Goal: Check status: Check status

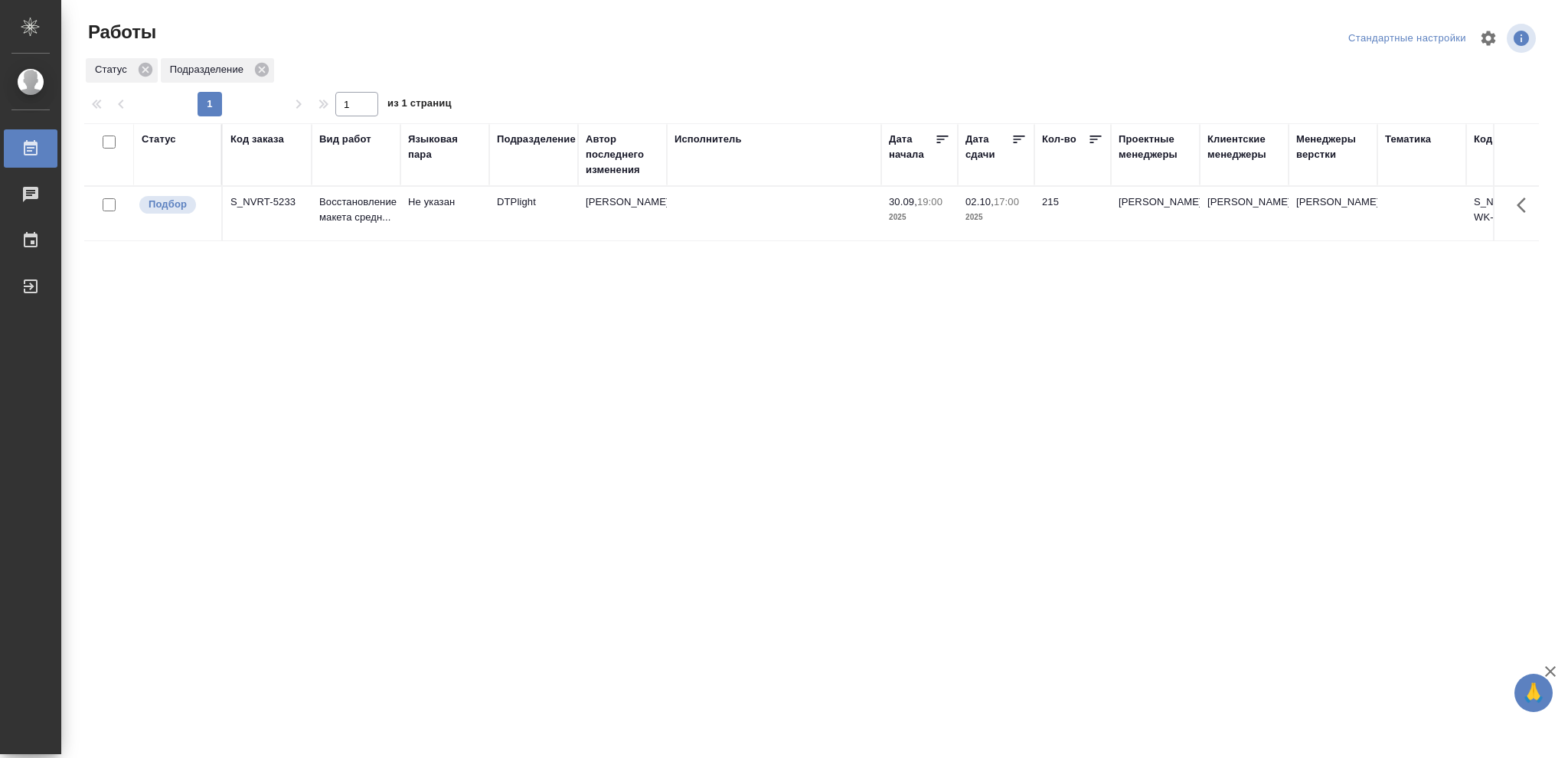
click at [161, 141] on div "Статус" at bounding box center [158, 140] width 35 height 15
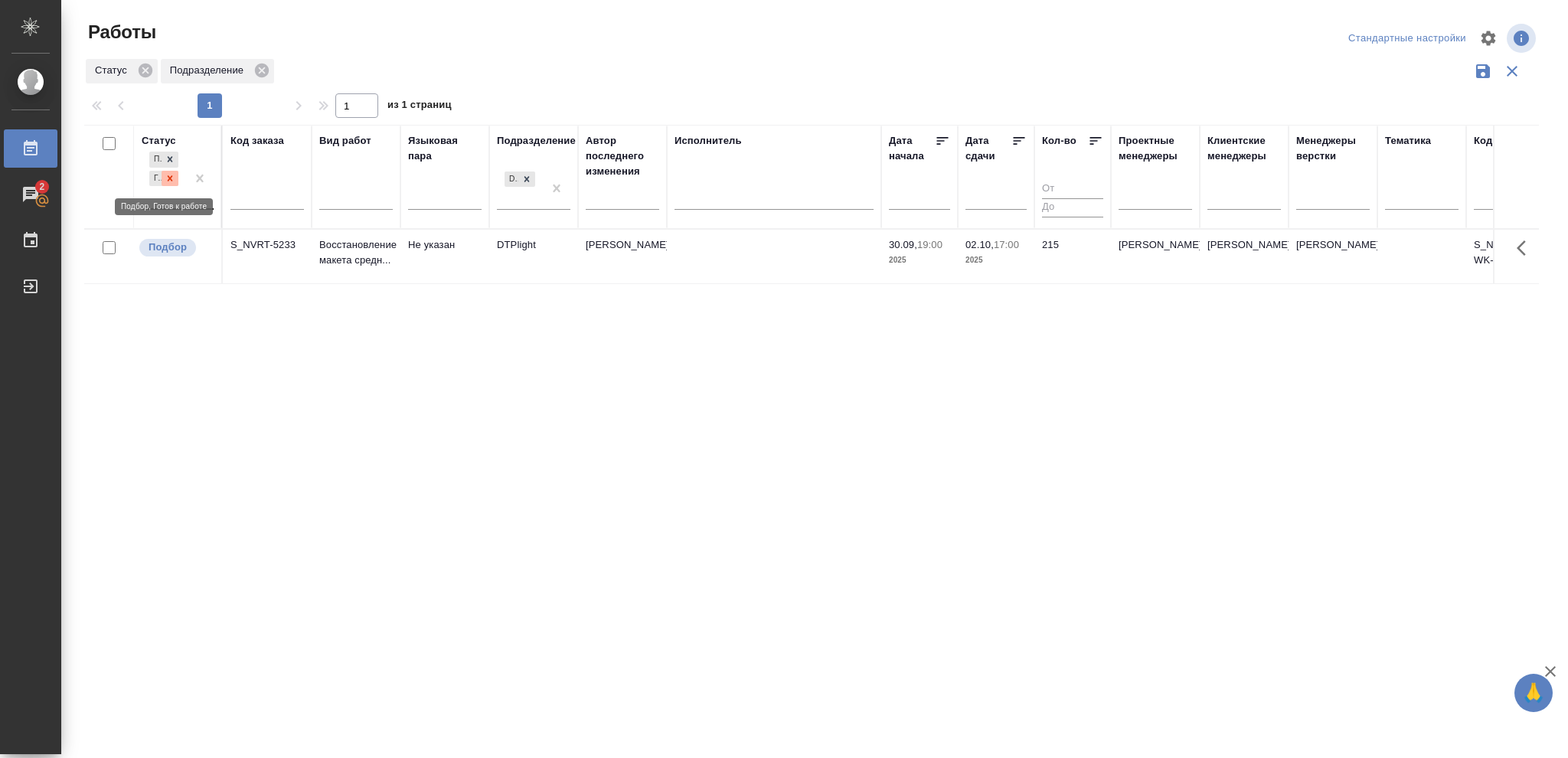
click at [169, 177] on icon at bounding box center [170, 177] width 10 height 10
click at [169, 177] on icon at bounding box center [170, 173] width 10 height 10
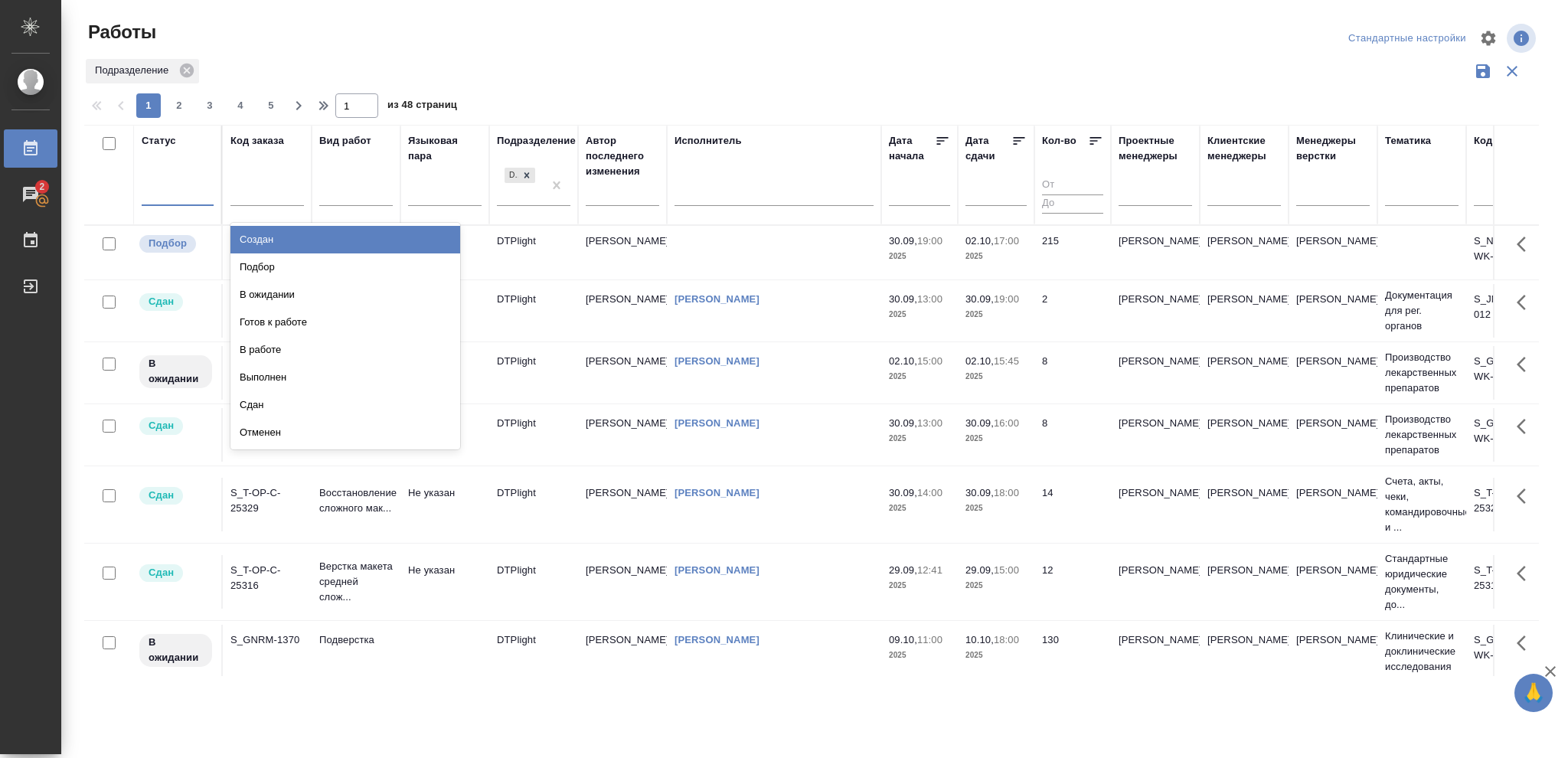
click at [169, 193] on div at bounding box center [177, 191] width 72 height 23
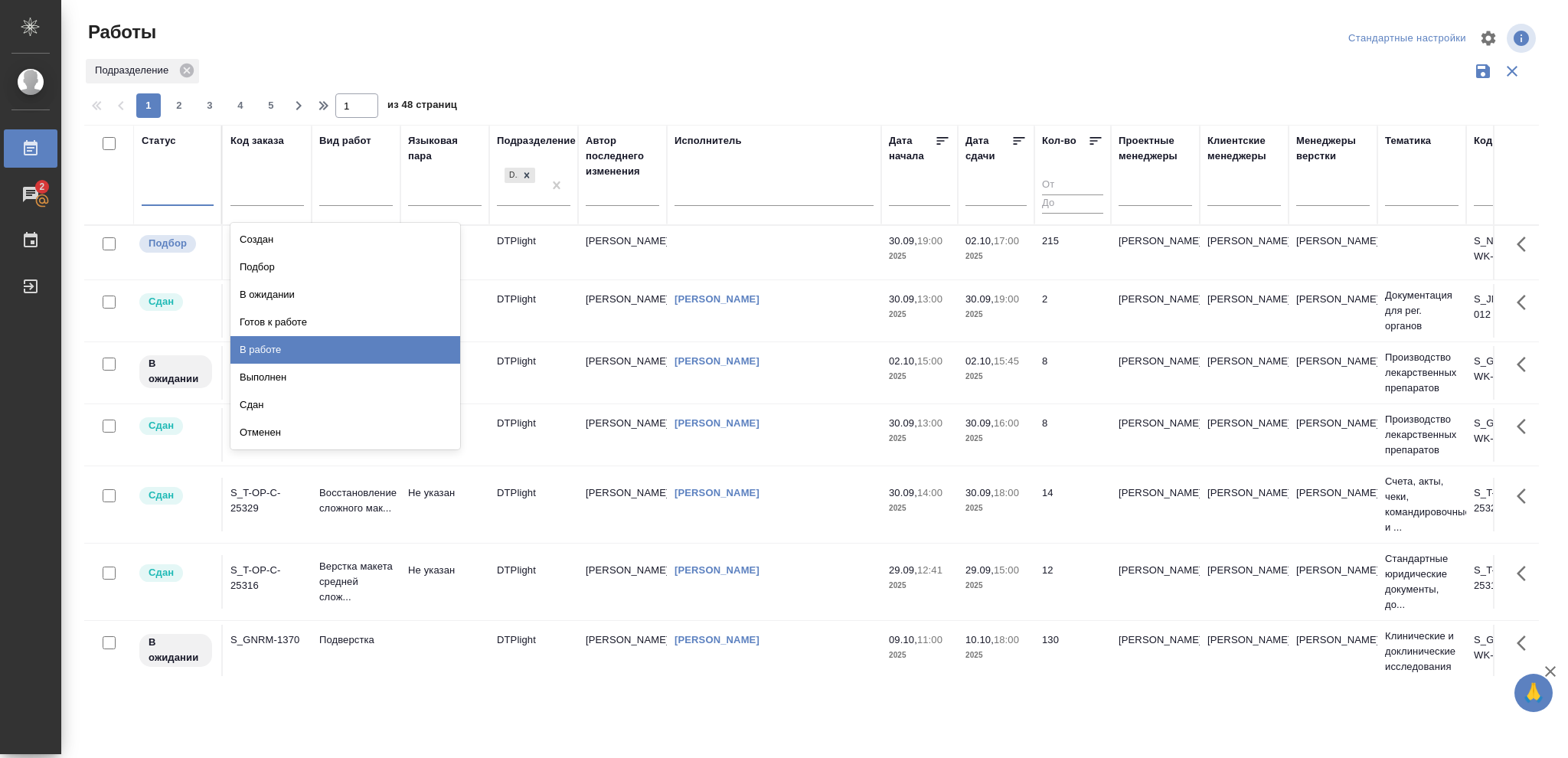
click at [262, 346] on div "В работе" at bounding box center [345, 349] width 230 height 27
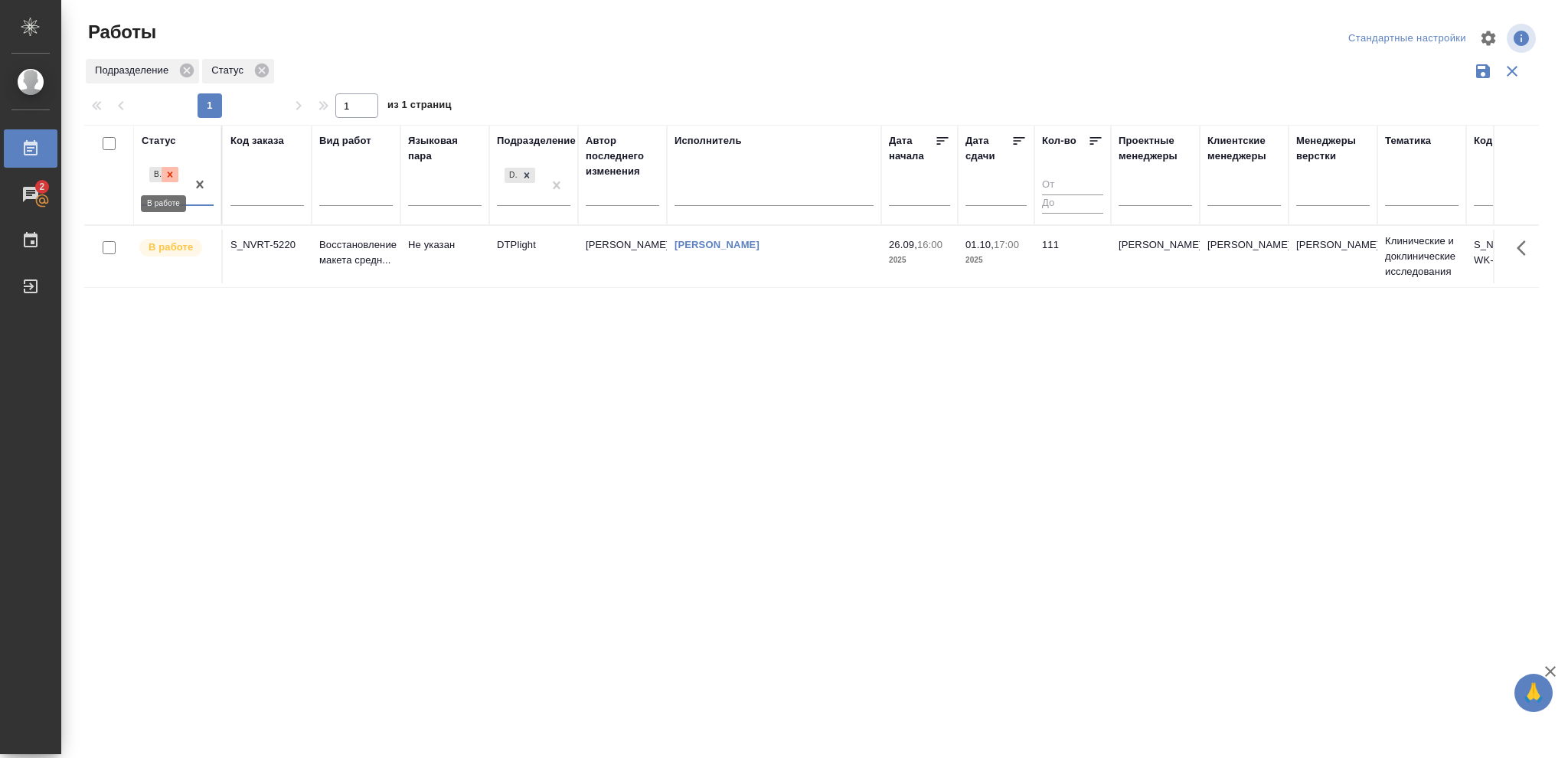
click at [167, 177] on icon at bounding box center [170, 173] width 10 height 10
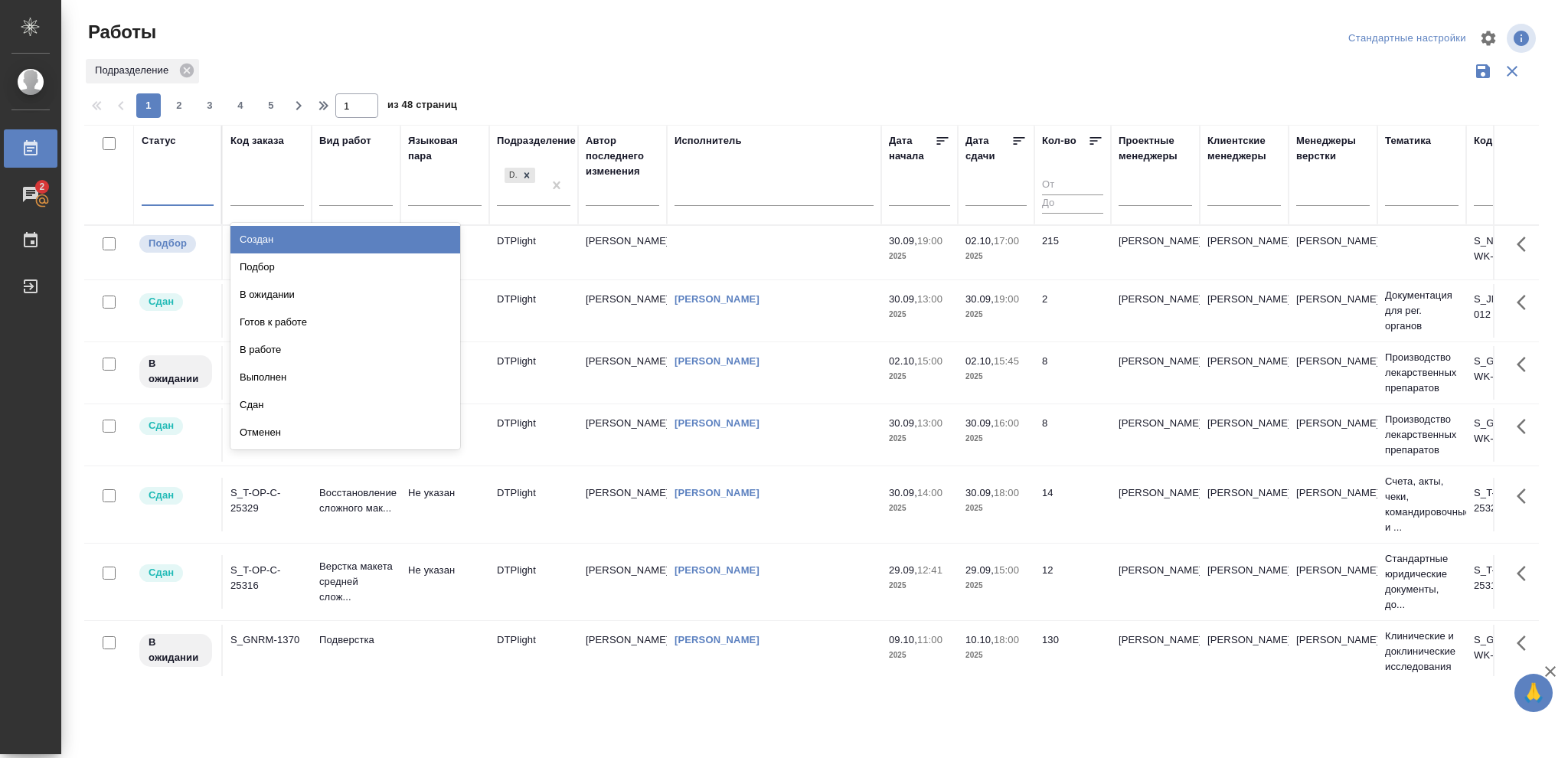
click at [166, 190] on div at bounding box center [177, 191] width 72 height 23
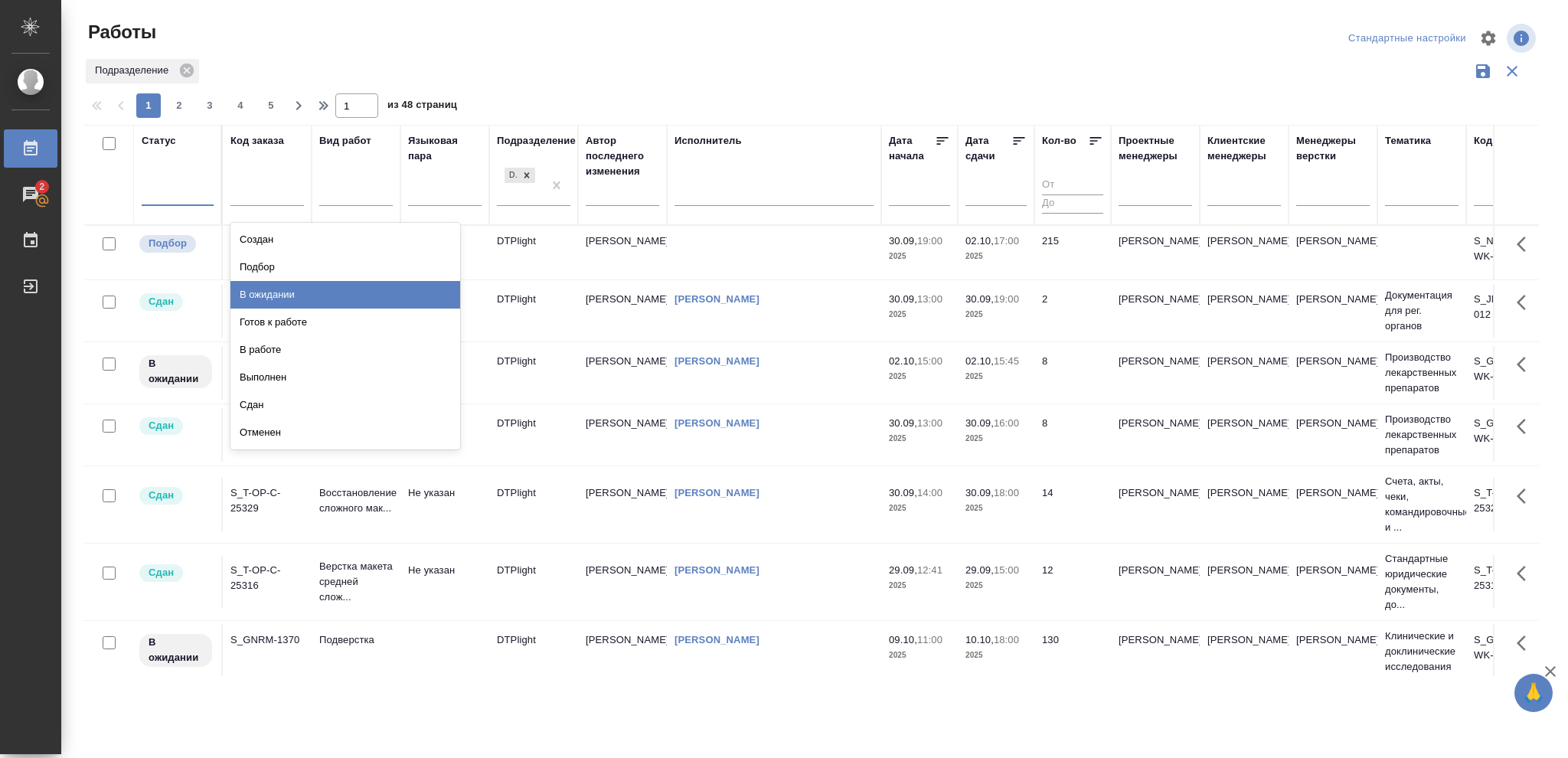
click at [258, 295] on div "В ожидании" at bounding box center [345, 294] width 230 height 27
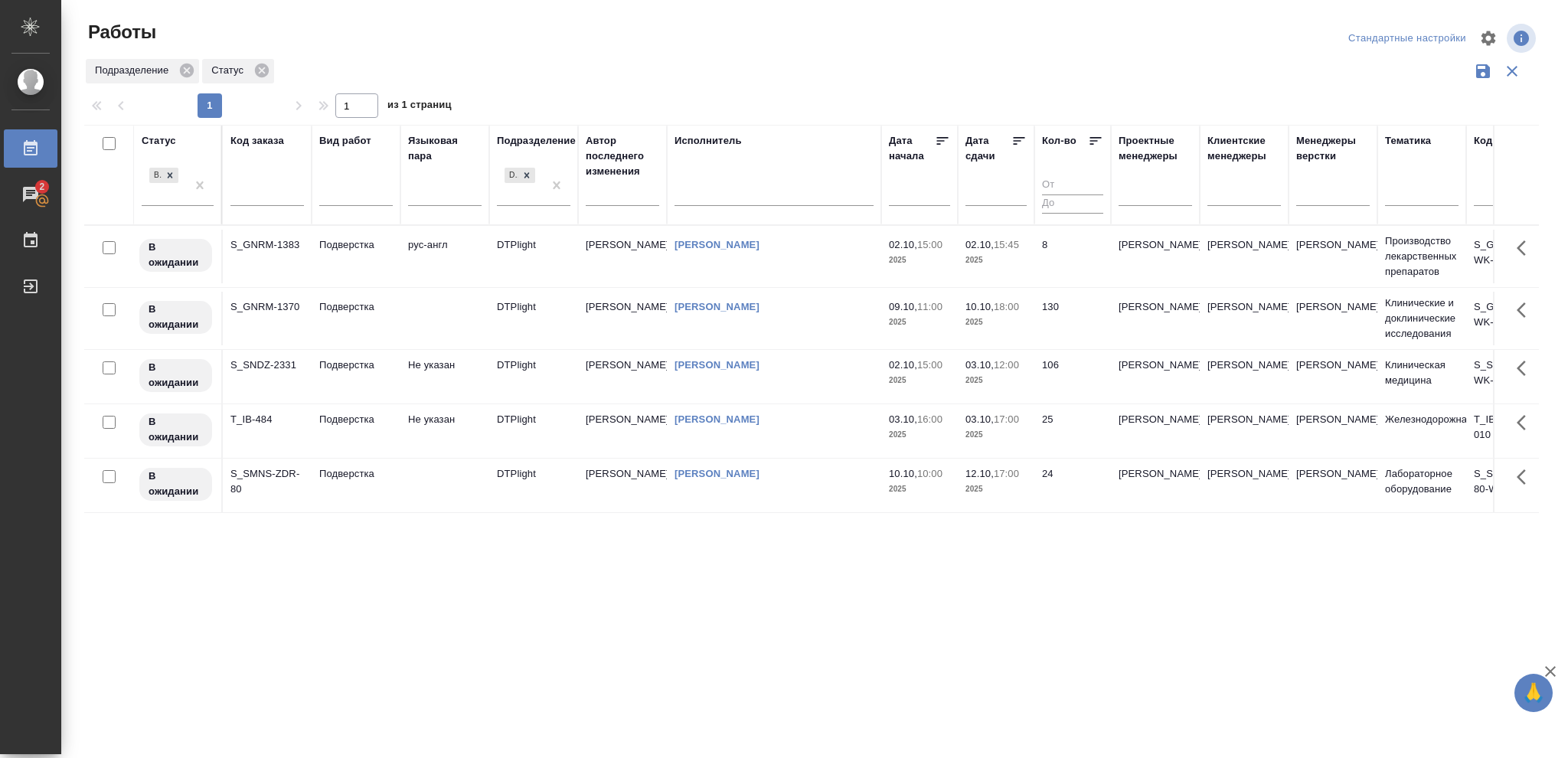
click at [1015, 141] on icon at bounding box center [1019, 140] width 15 height 15
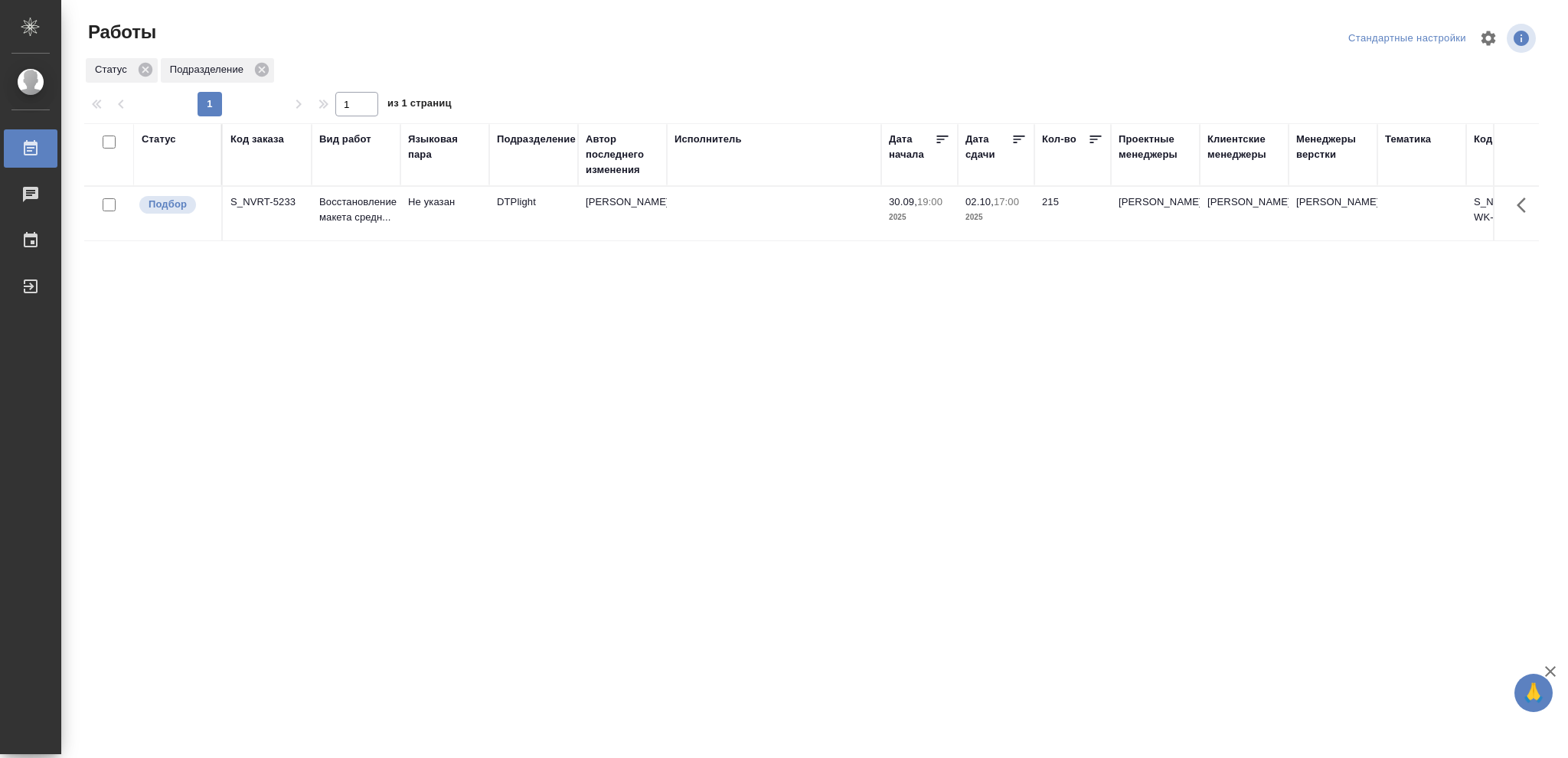
click at [156, 140] on div "Статус" at bounding box center [158, 140] width 35 height 15
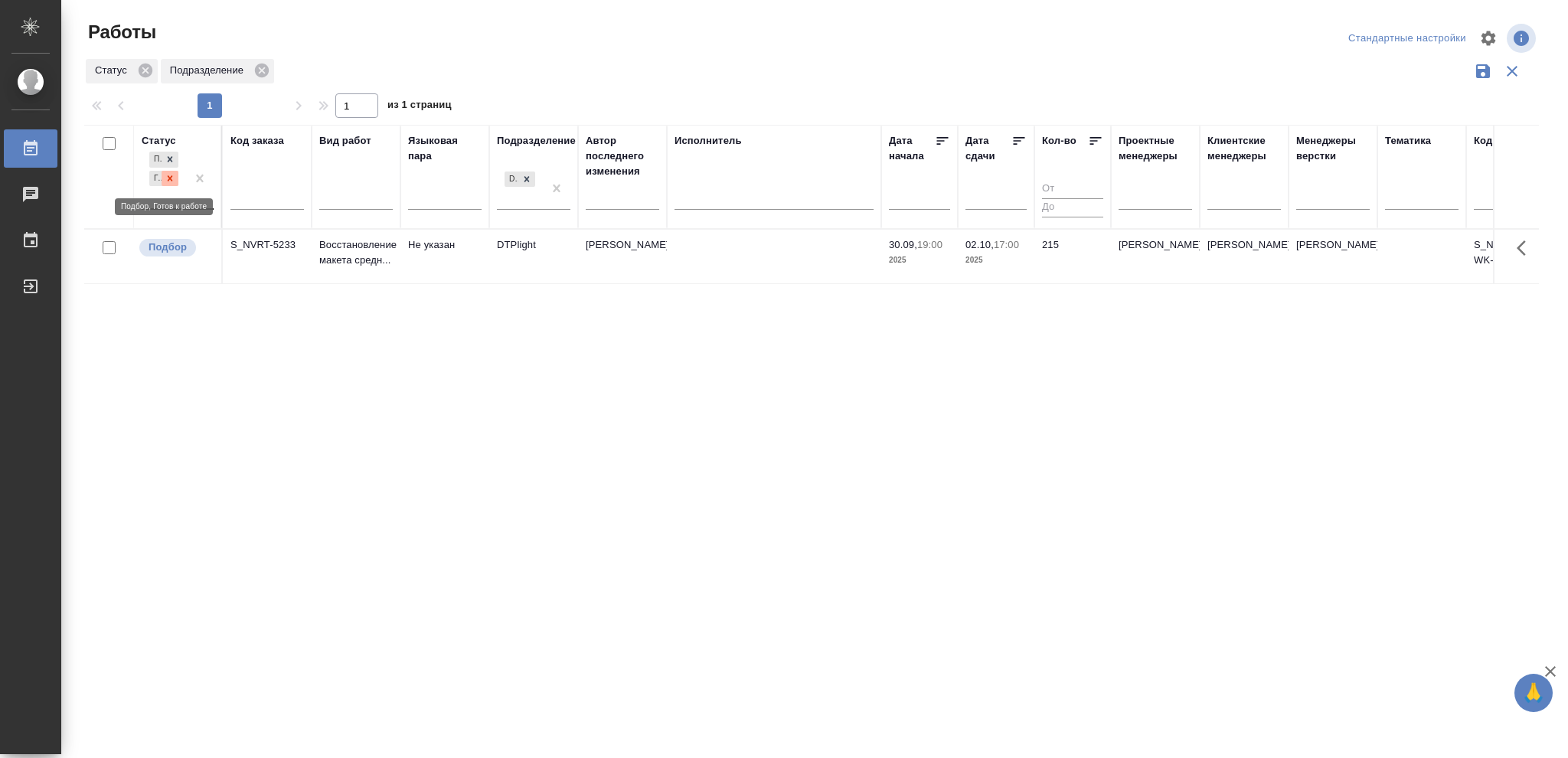
click at [165, 178] on icon at bounding box center [170, 177] width 10 height 10
click at [530, 174] on icon at bounding box center [526, 173] width 10 height 10
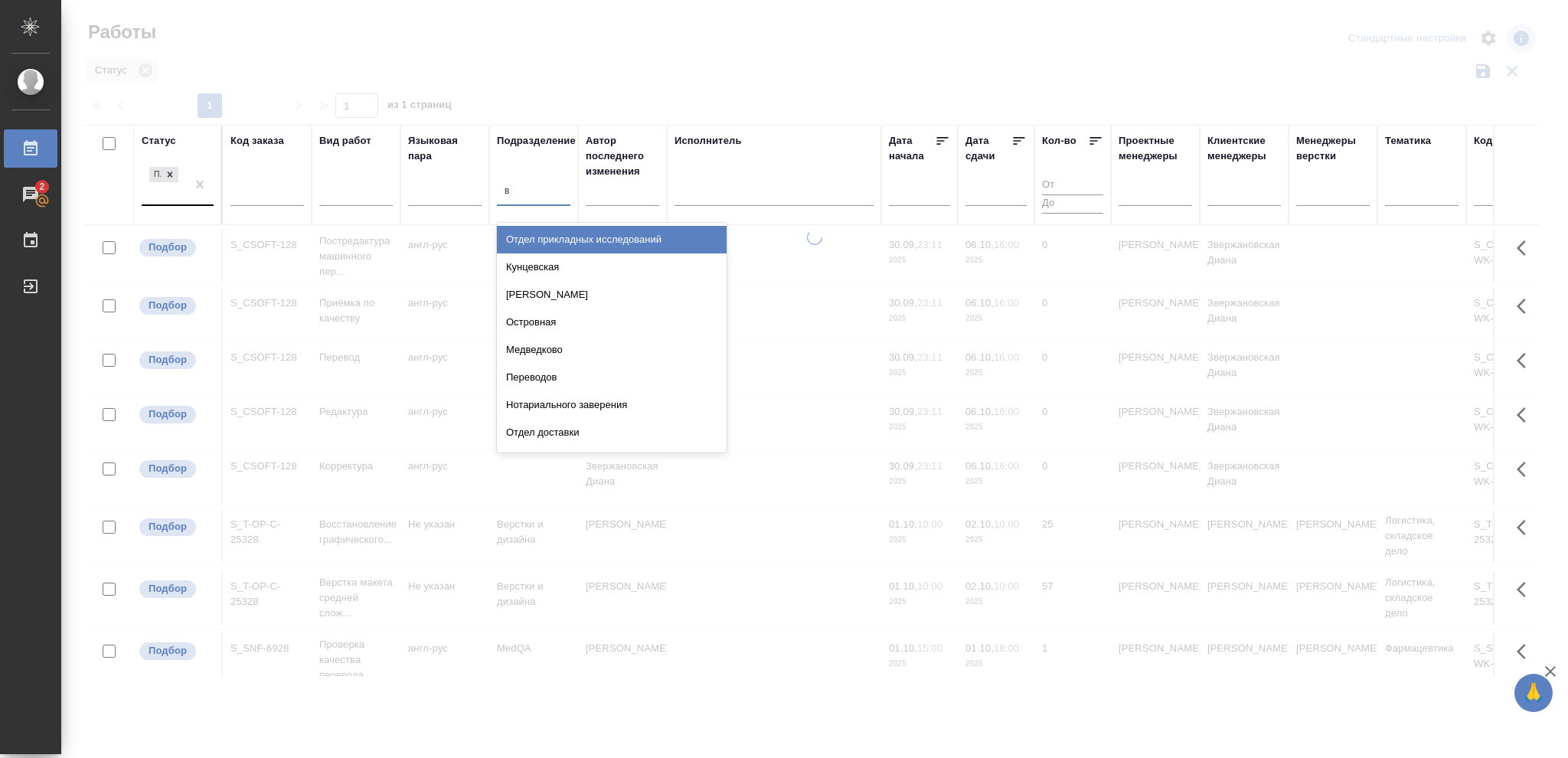
type input "ве"
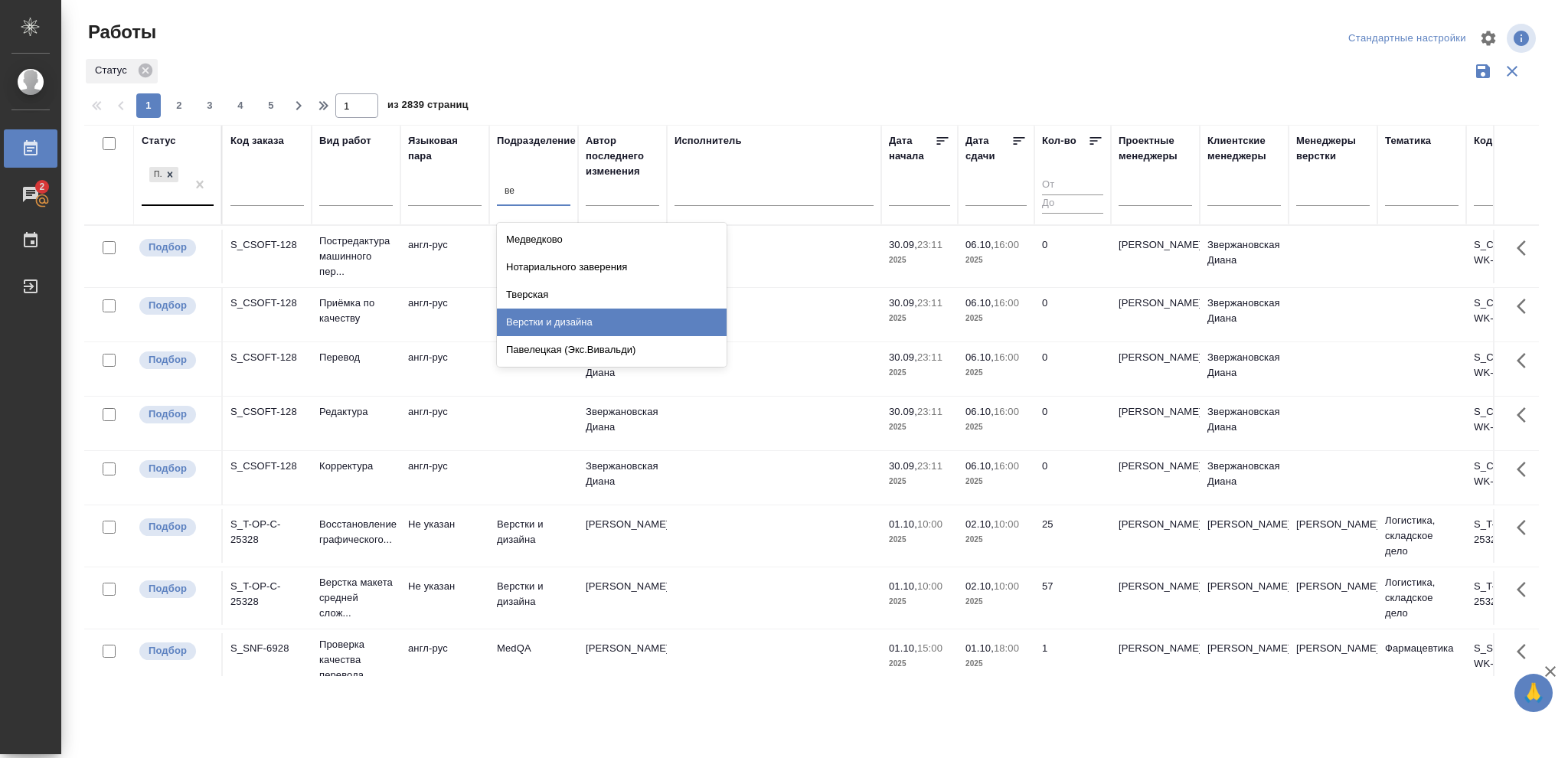
click at [576, 316] on div "Верстки и дизайна" at bounding box center [612, 321] width 230 height 27
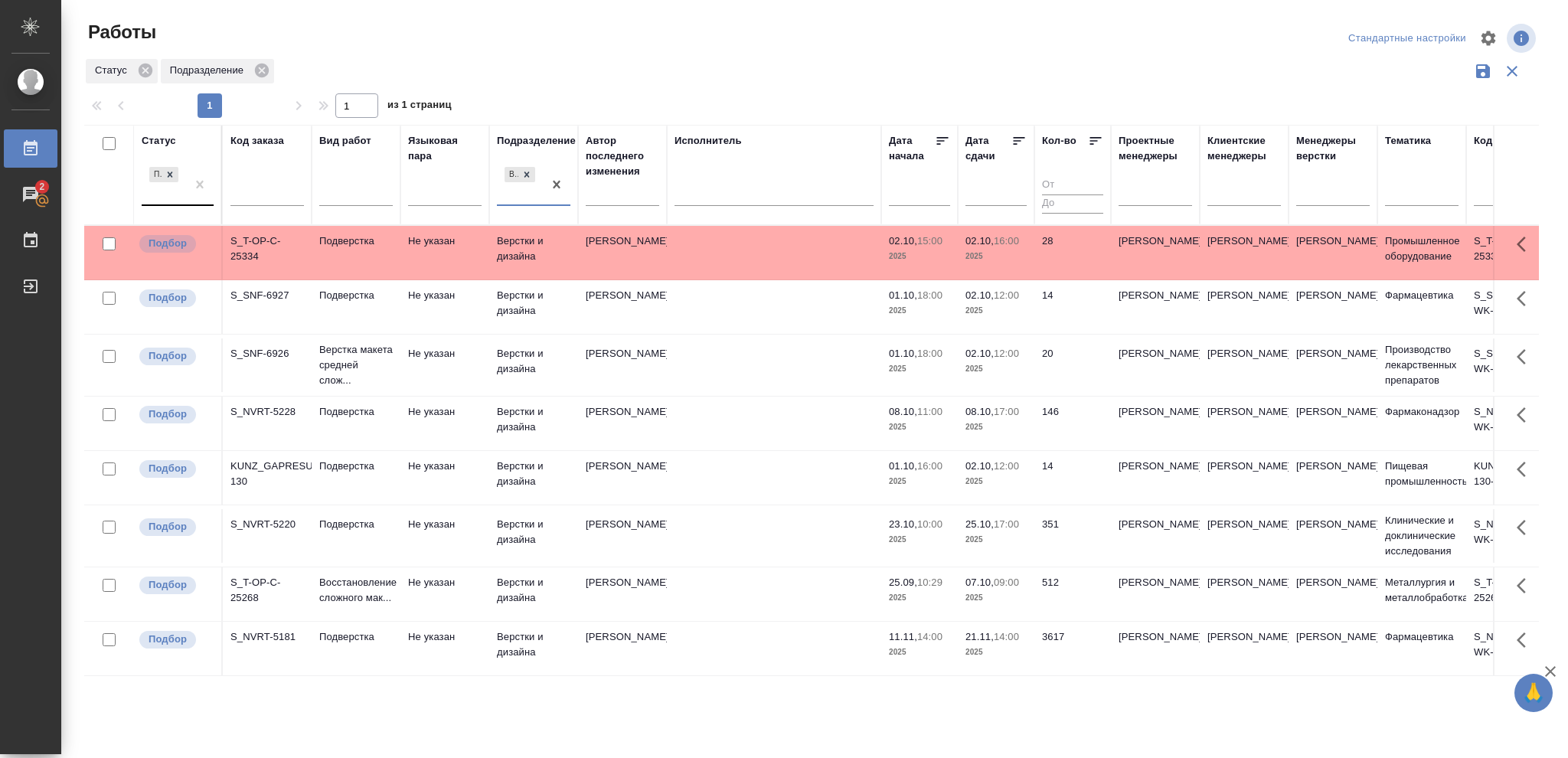
scroll to position [372, 0]
